Goal: Contribute content

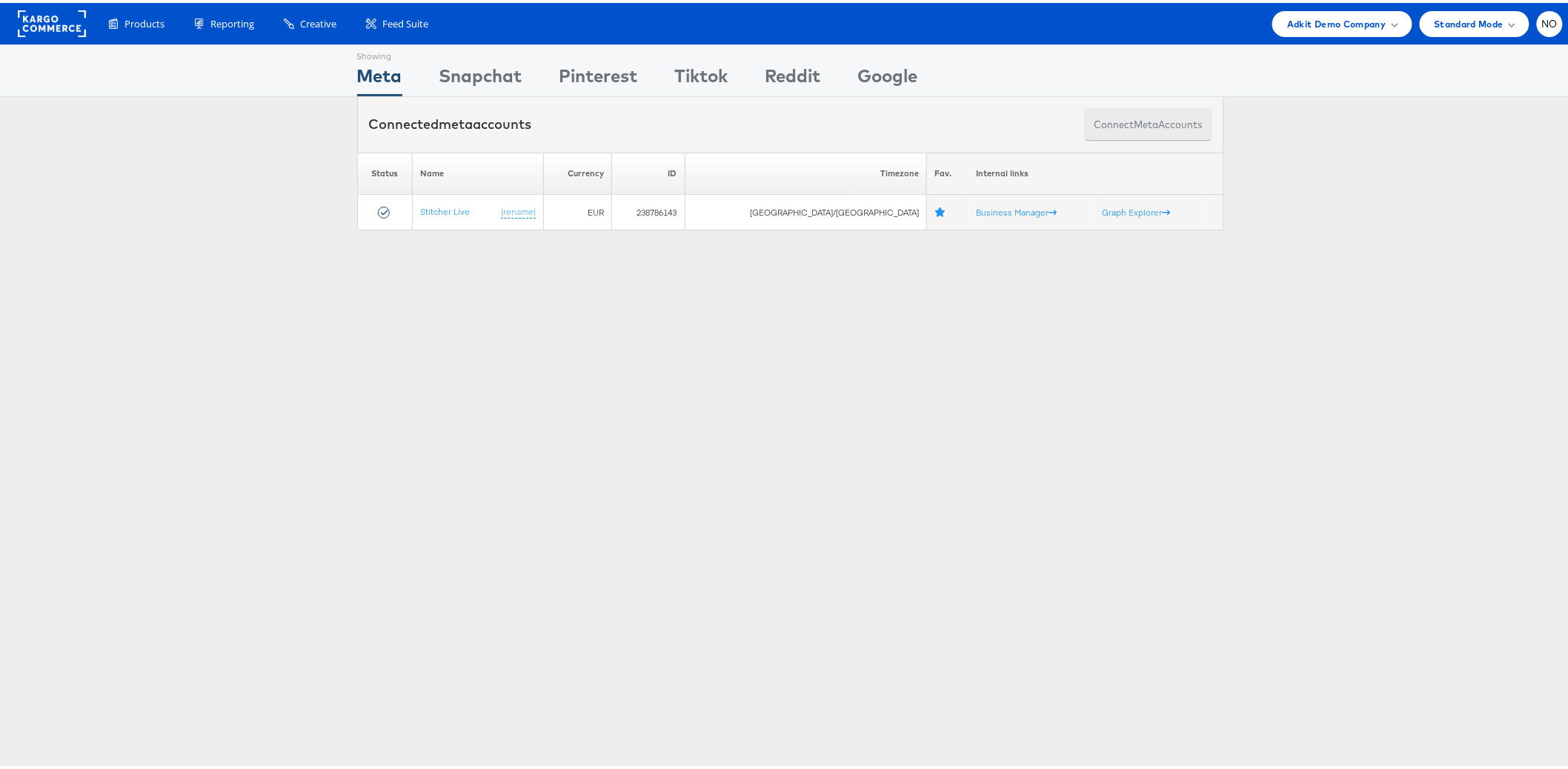
click at [1098, 124] on button "Connect meta Accounts" at bounding box center [1148, 122] width 128 height 34
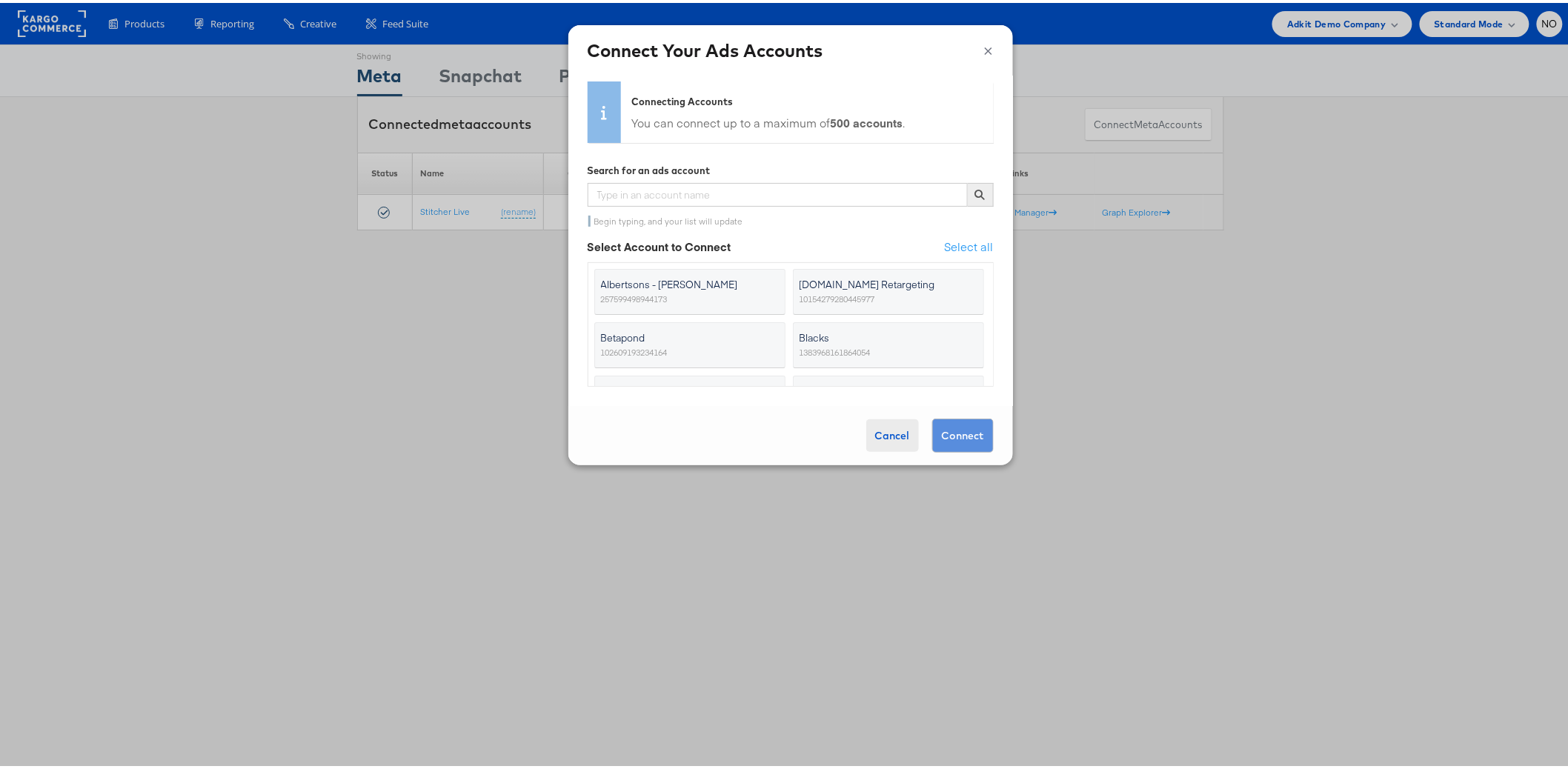
click at [866, 427] on div "Cancel" at bounding box center [893, 433] width 52 height 33
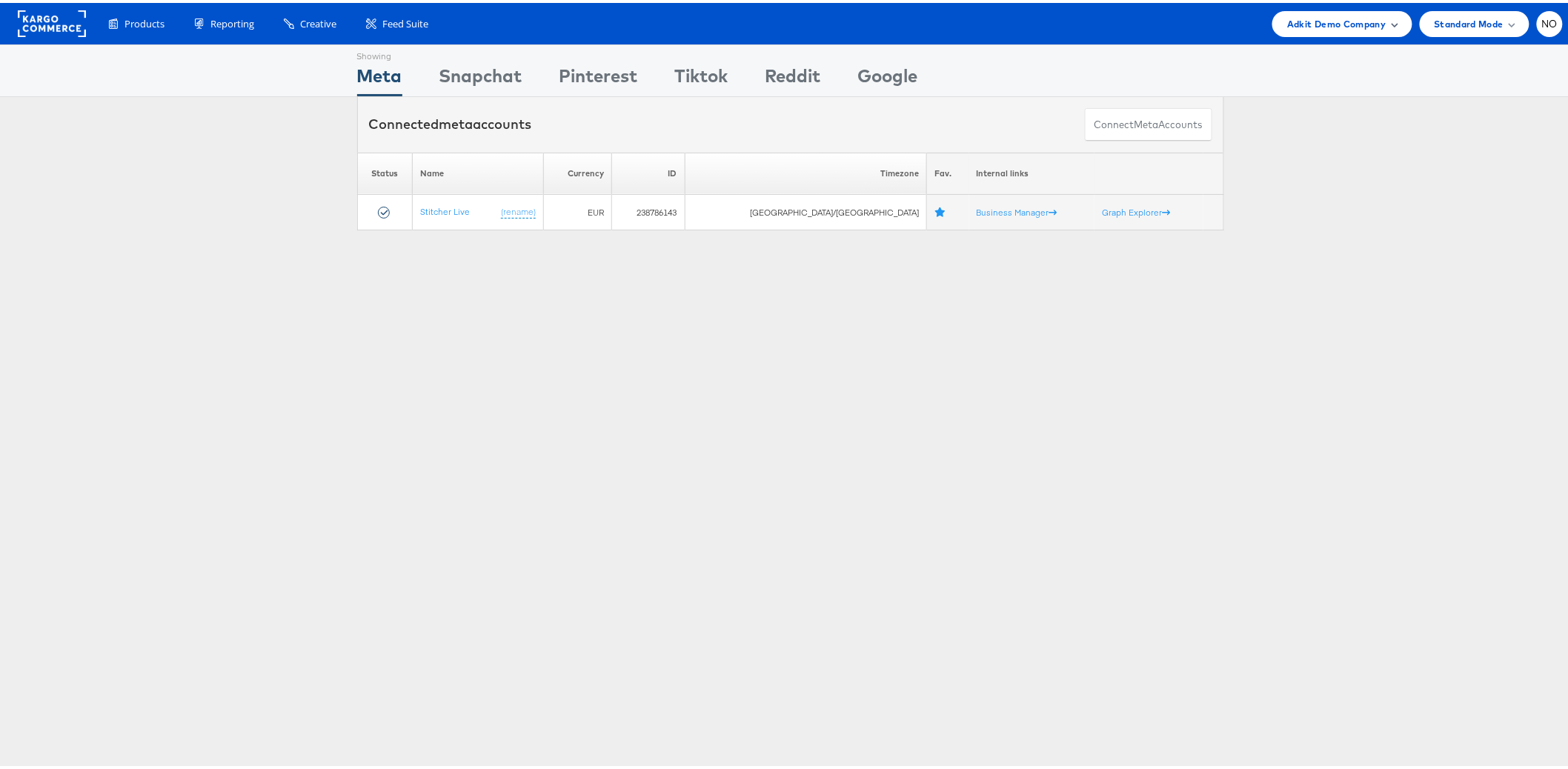
click at [1311, 19] on span "Adkit Demo Company" at bounding box center [1336, 21] width 99 height 16
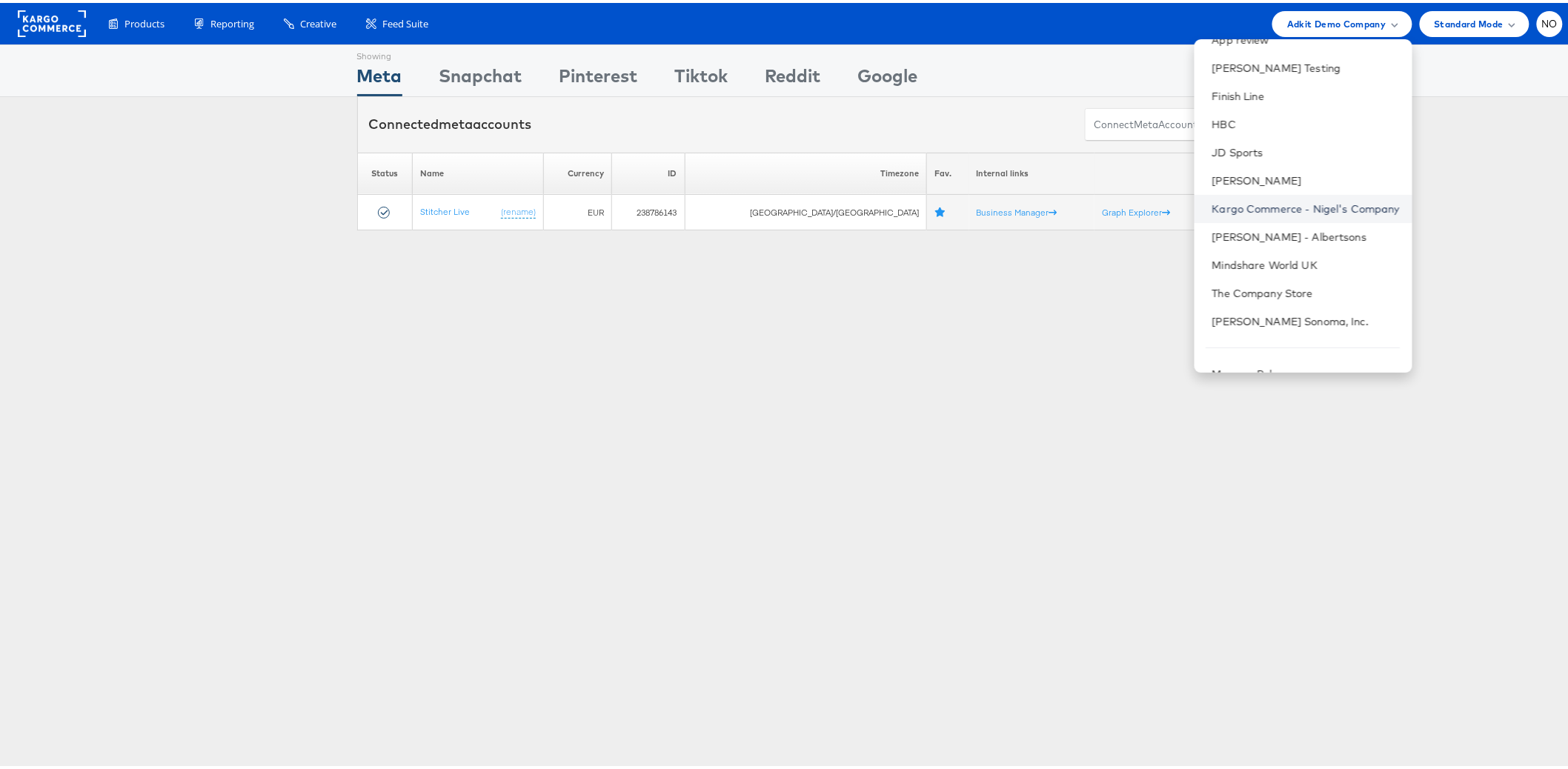
scroll to position [45, 0]
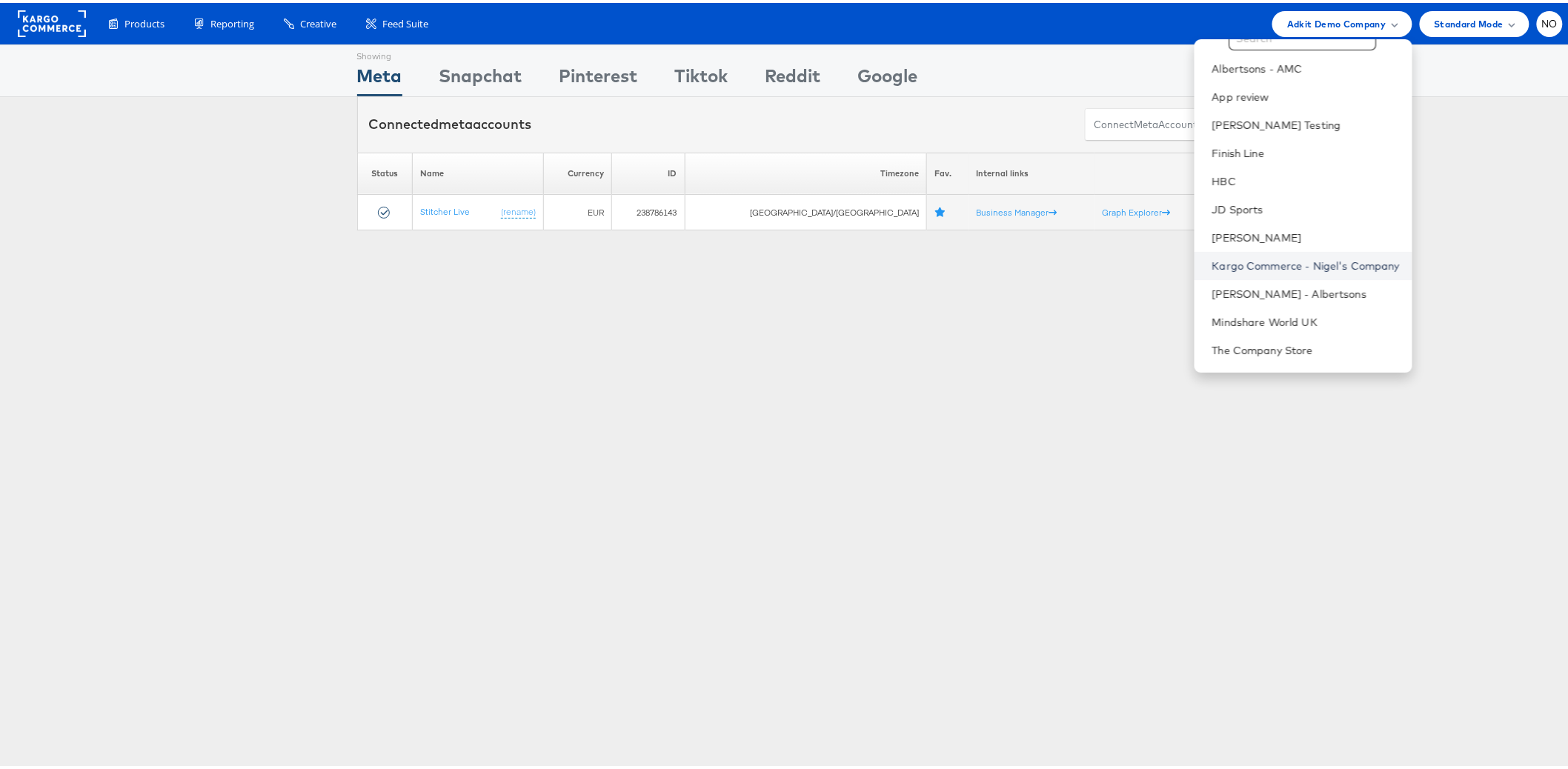
click at [1287, 257] on link "Kargo Commerce - Nigel's Company" at bounding box center [1305, 263] width 187 height 15
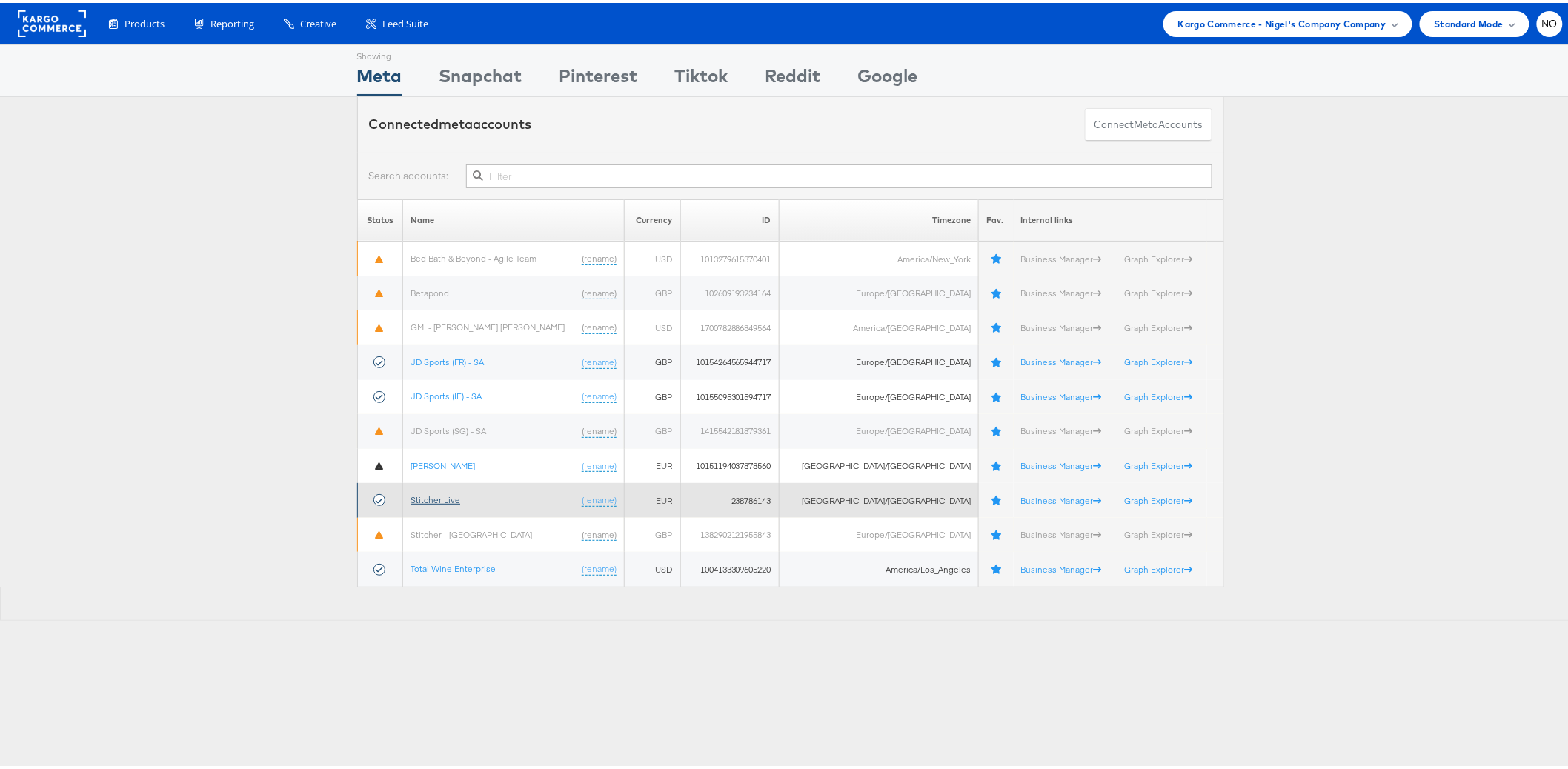
click at [434, 495] on link "Stitcher Live" at bounding box center [435, 496] width 50 height 11
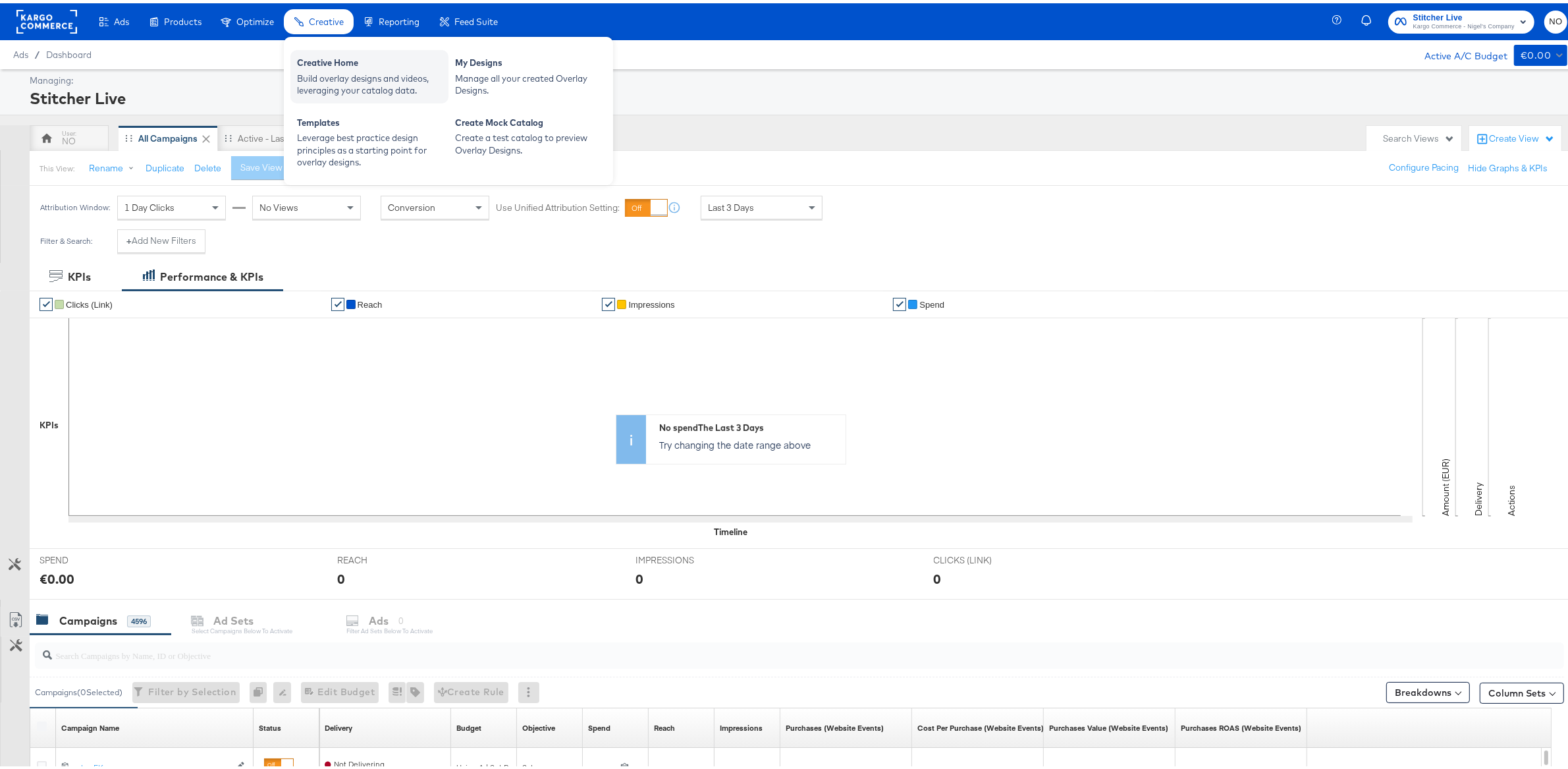
click at [324, 72] on div "Build overlay designs and videos, leveraging your catalog data." at bounding box center [369, 81] width 145 height 25
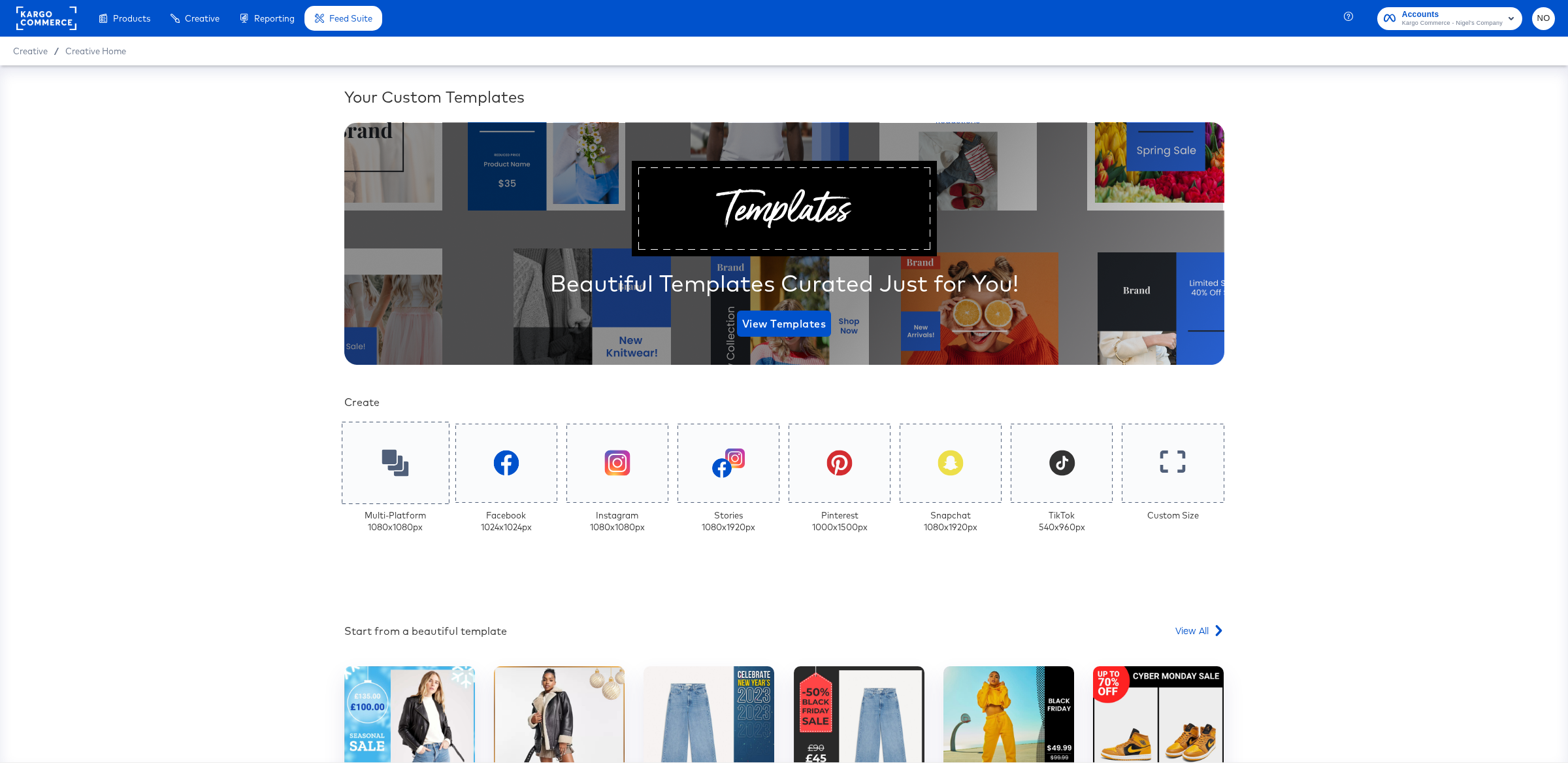
click at [380, 443] on div at bounding box center [395, 462] width 107 height 82
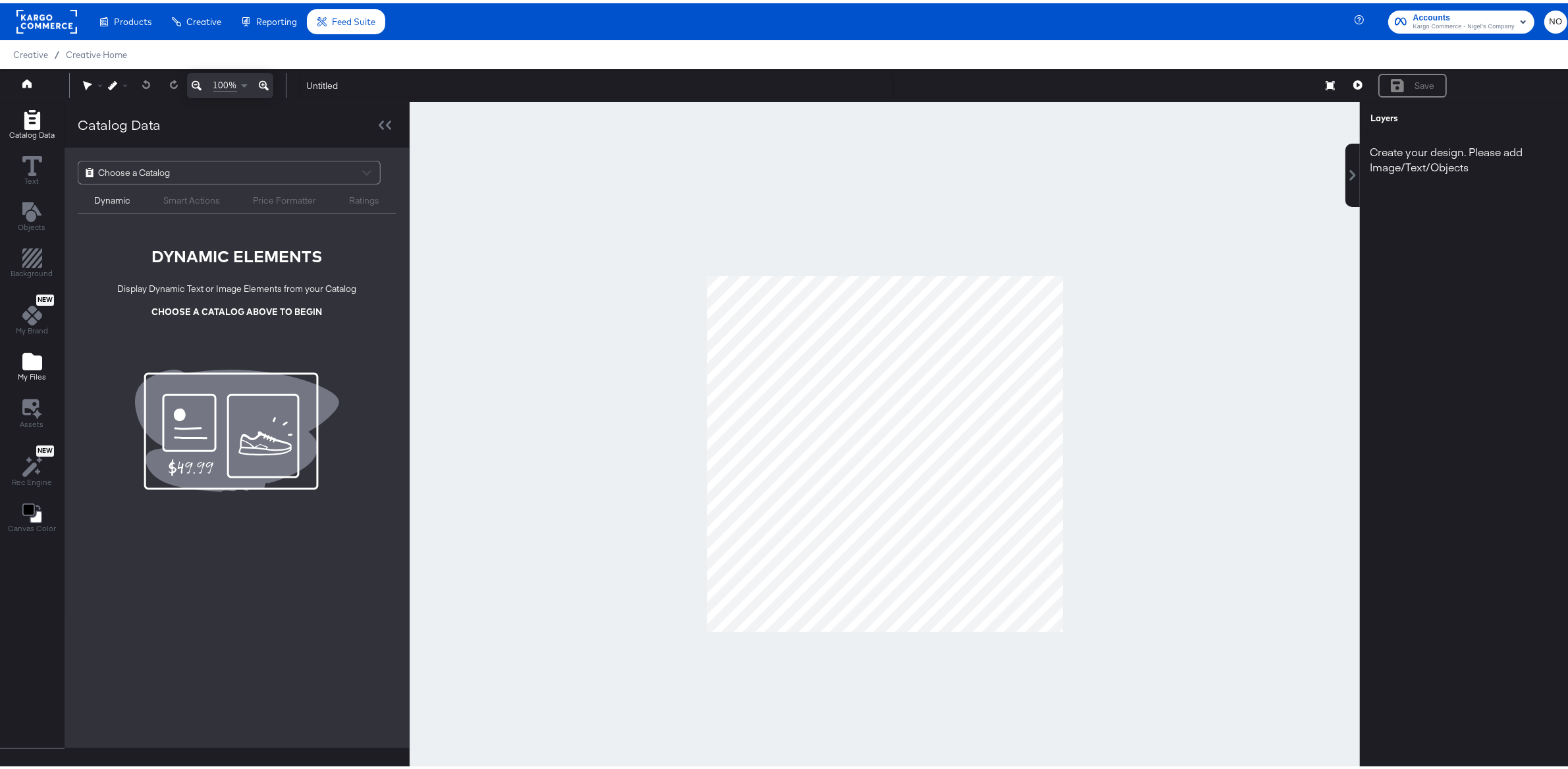
click at [37, 346] on button "My Files" at bounding box center [32, 364] width 44 height 38
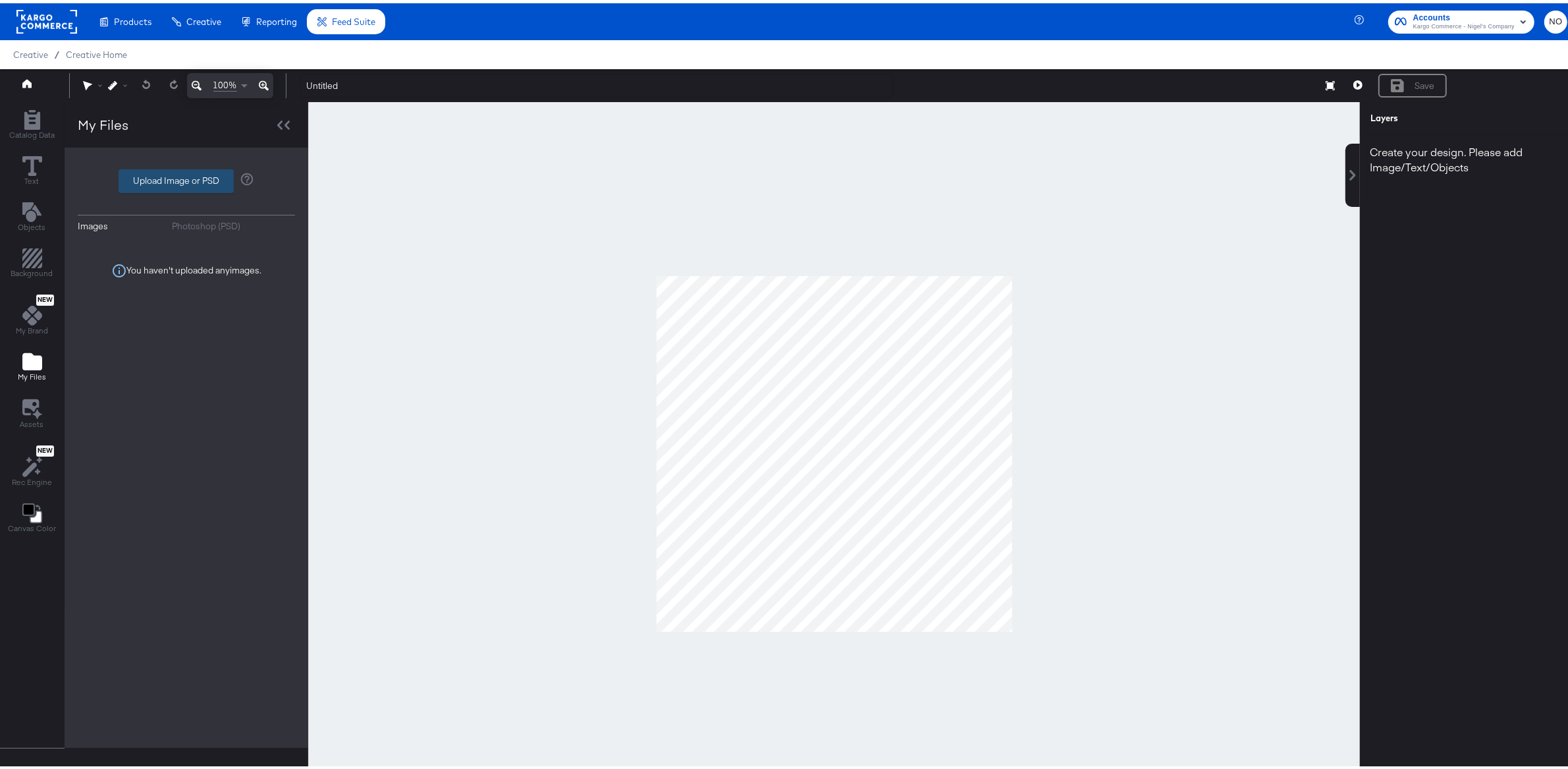
click at [151, 176] on label "Upload Image or PSD" at bounding box center [176, 178] width 114 height 23
click at [186, 178] on input "Upload Image or PSD" at bounding box center [186, 178] width 0 height 0
type input "C:\fakepath\AAAAQSl0SPo09c2im8S4pIr1RN1rh7H83RcusFZm4L9E4jdoRgHNO6IA0h1v4CSydjY…"
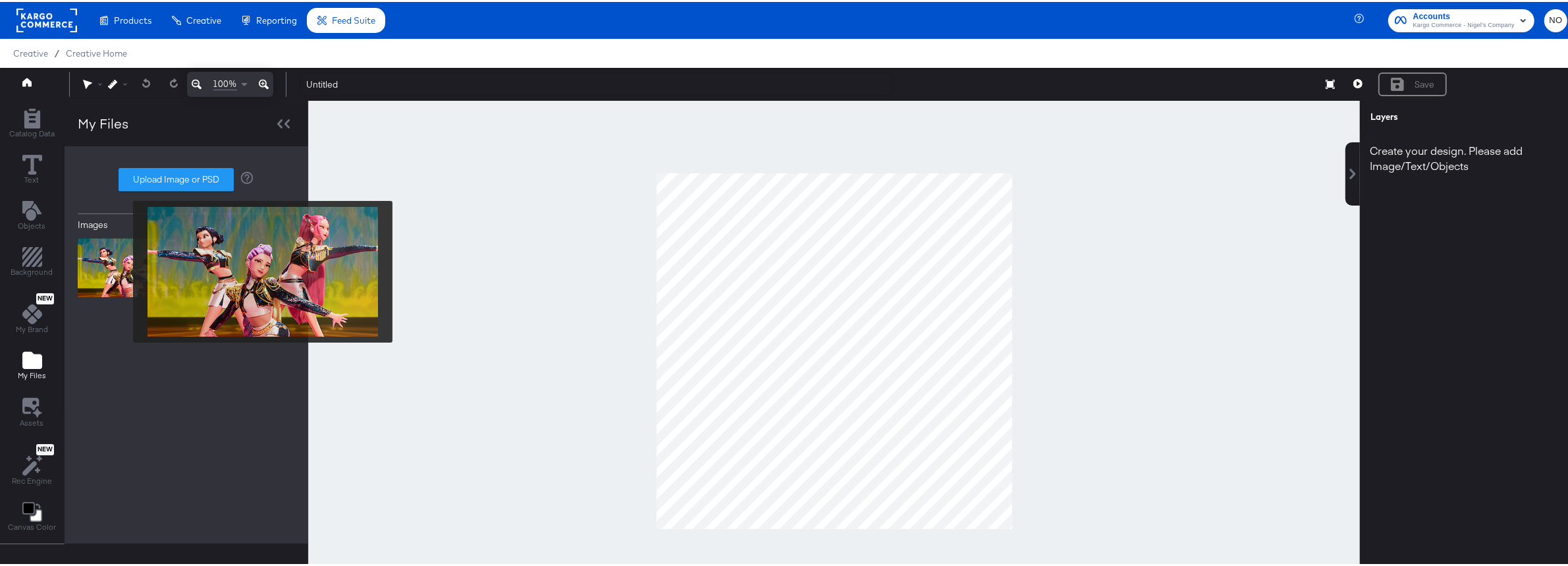
click at [125, 269] on img at bounding box center [130, 265] width 105 height 66
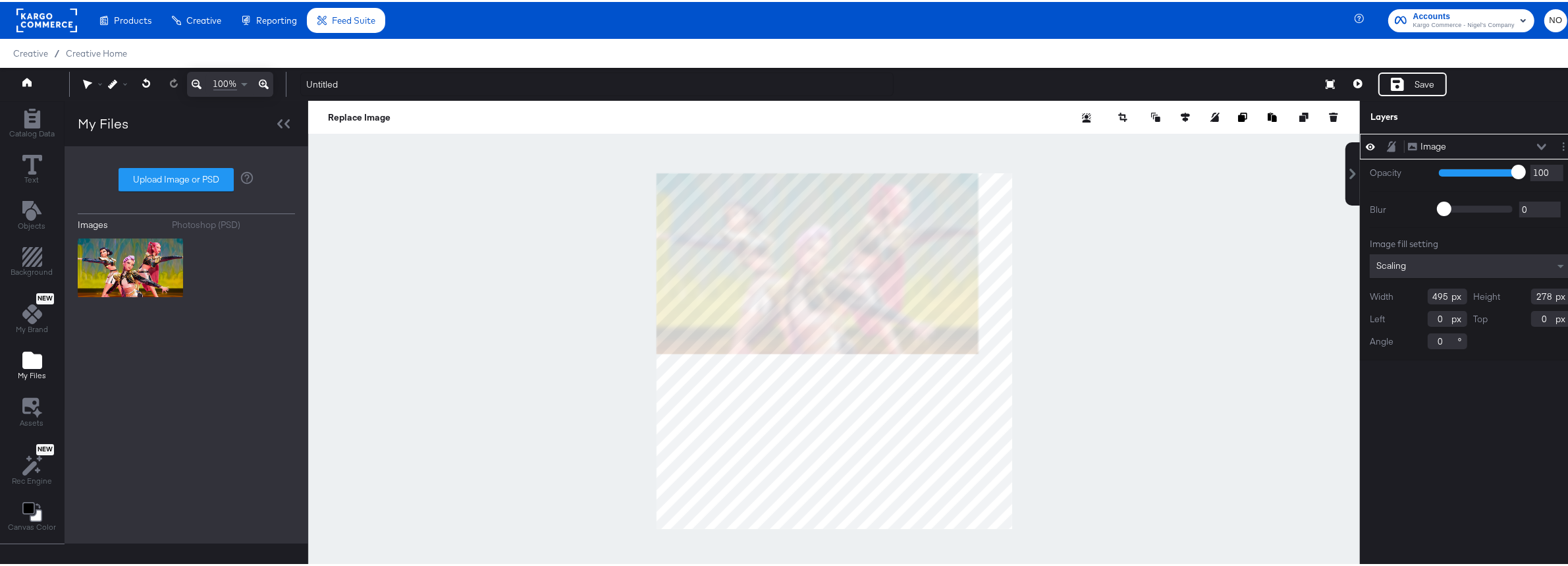
type input "977"
type input "549"
click at [34, 405] on icon at bounding box center [33, 405] width 20 height 21
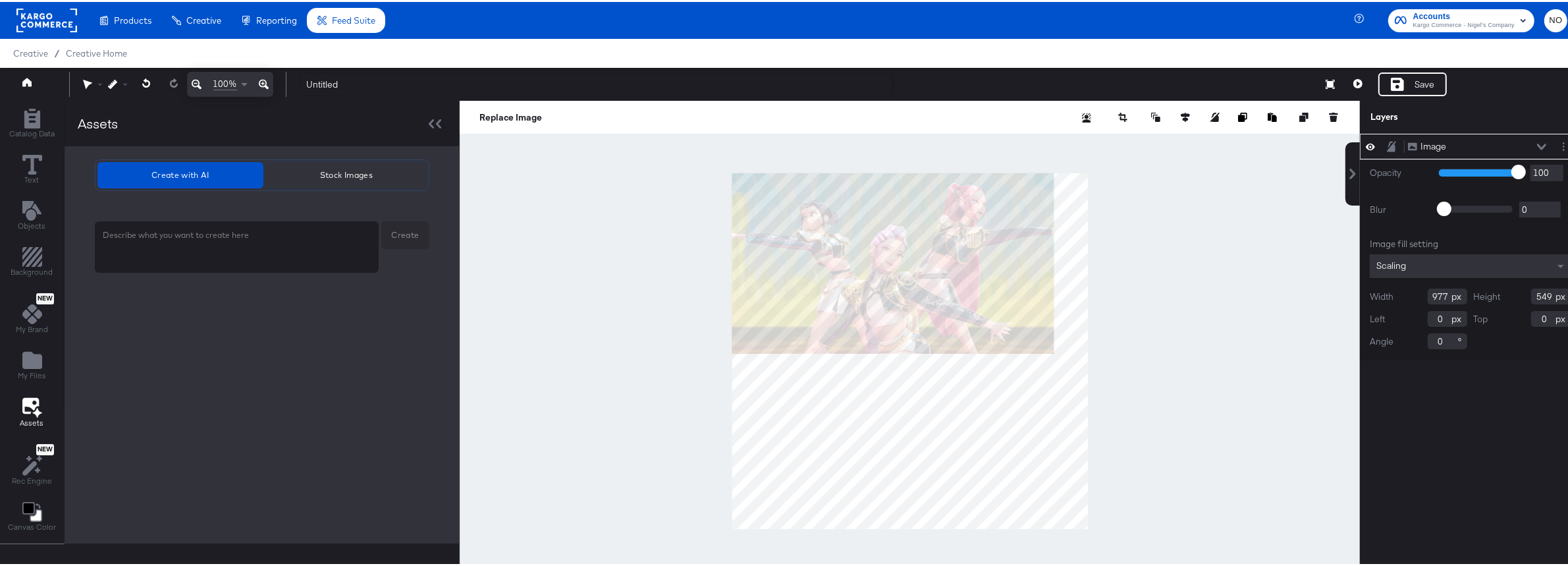
click at [326, 170] on span "Stock Images" at bounding box center [346, 173] width 150 height 14
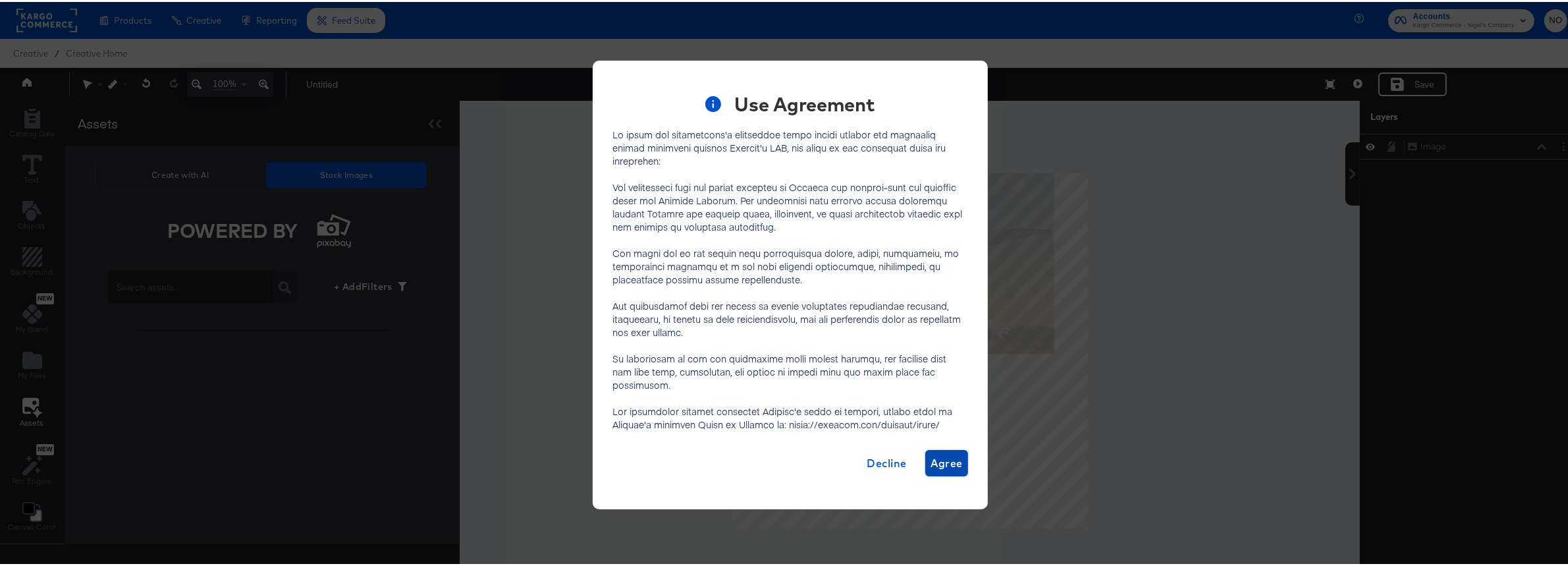
click at [937, 457] on span "Agree" at bounding box center [947, 461] width 33 height 19
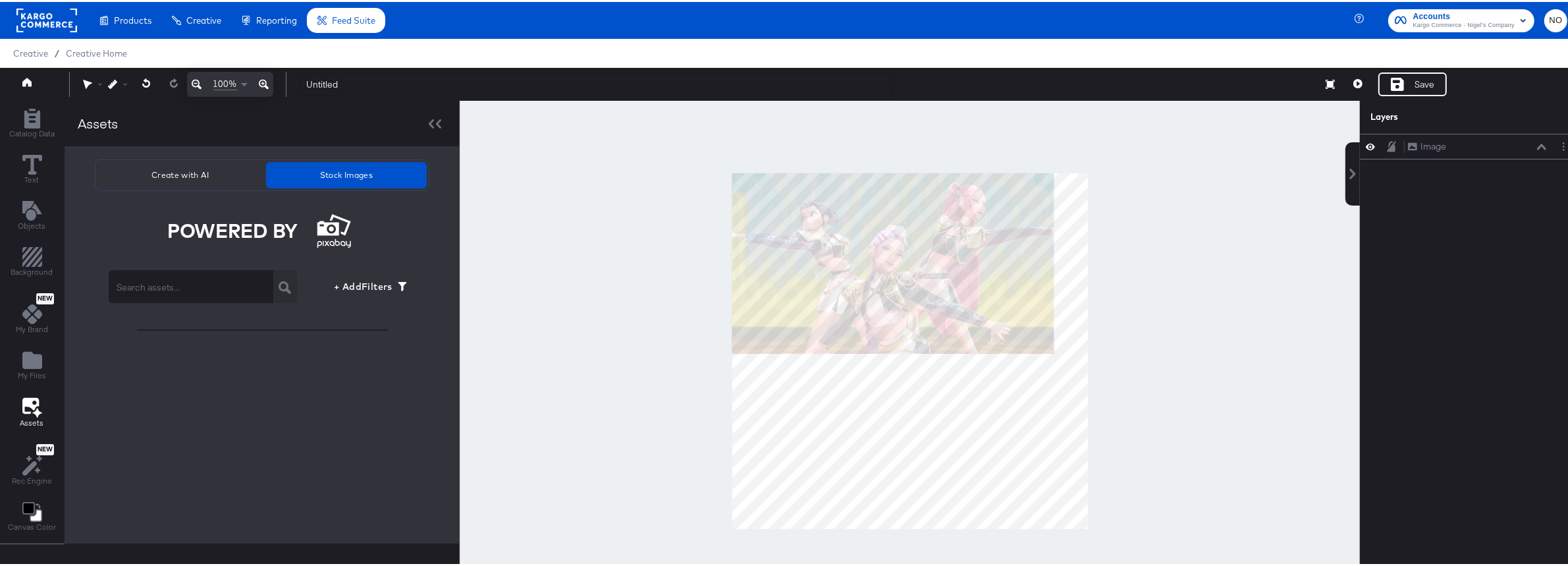
click at [176, 283] on input "text" at bounding box center [191, 279] width 164 height 37
type input "big"
